Goal: Unclear

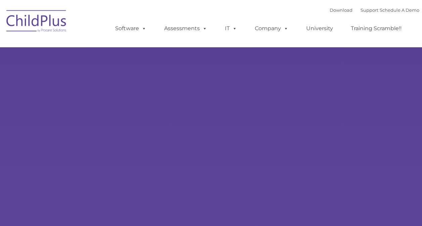
type input ""
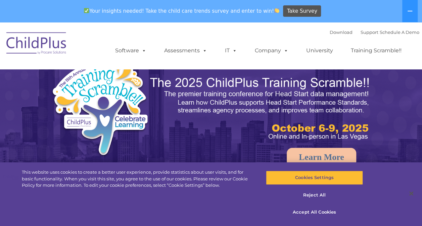
select select "MEDIUM"
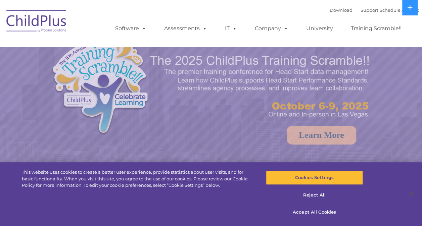
select select "MEDIUM"
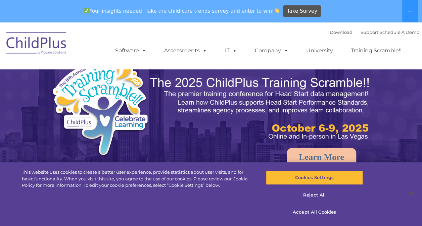
select select "MEDIUM"
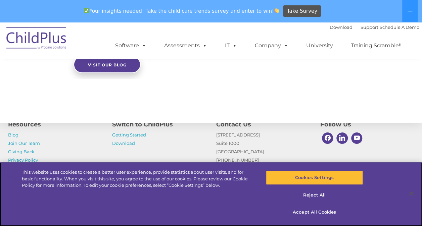
scroll to position [808, 0]
